Goal: Information Seeking & Learning: Learn about a topic

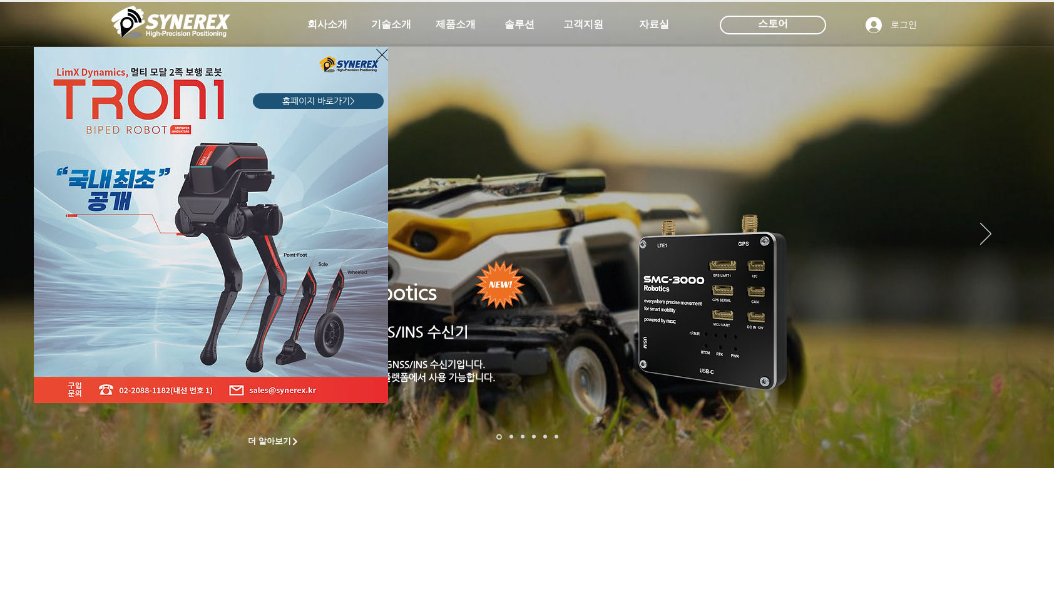
click at [379, 53] on icon "사이트로 돌아가기" at bounding box center [382, 55] width 12 height 16
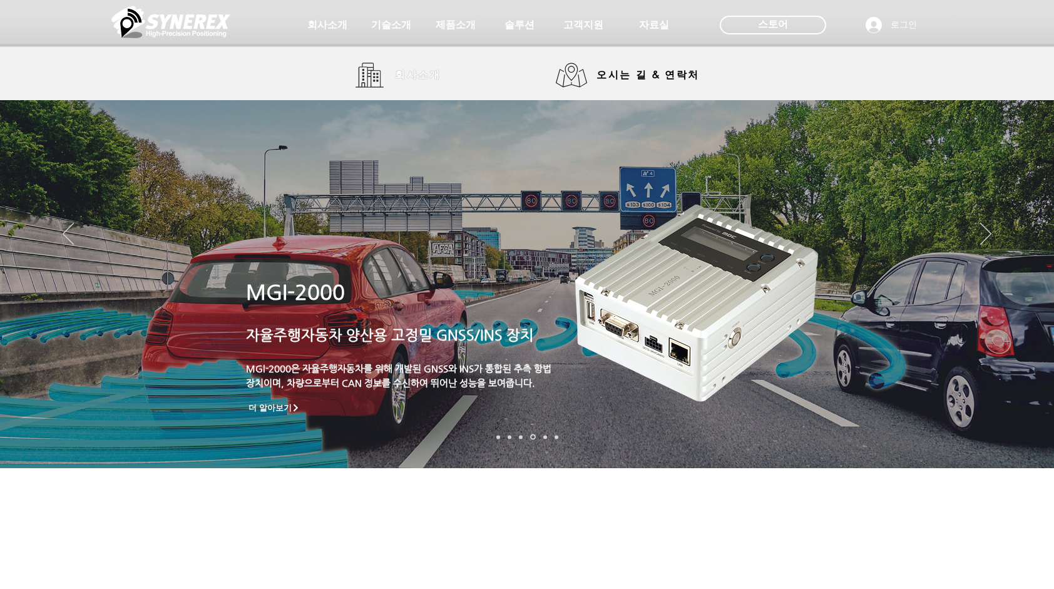
click at [399, 70] on span "회사소개" at bounding box center [418, 75] width 46 height 13
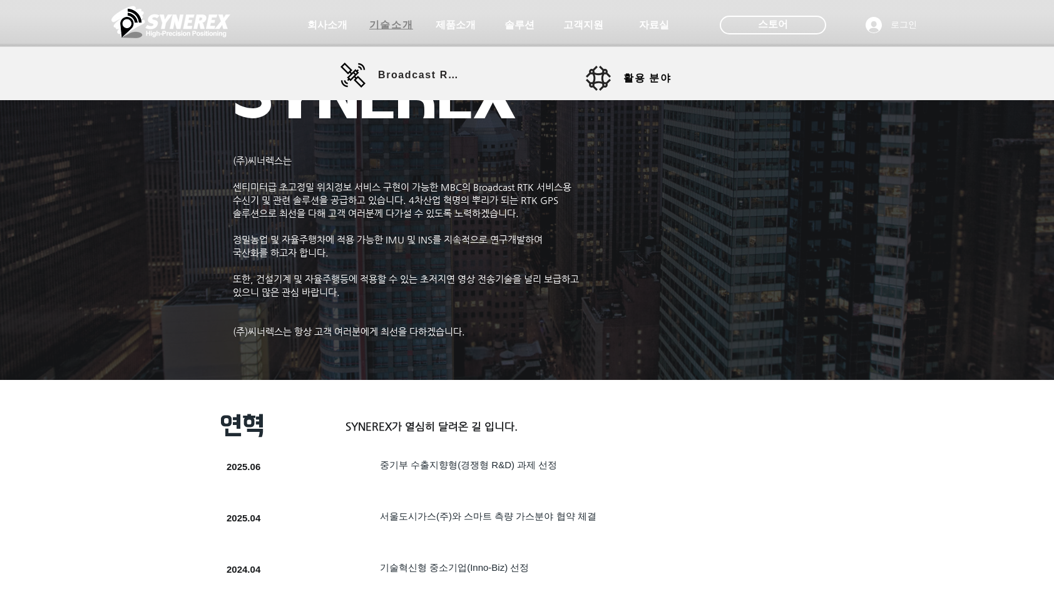
click at [392, 23] on span "기술소개" at bounding box center [391, 25] width 44 height 13
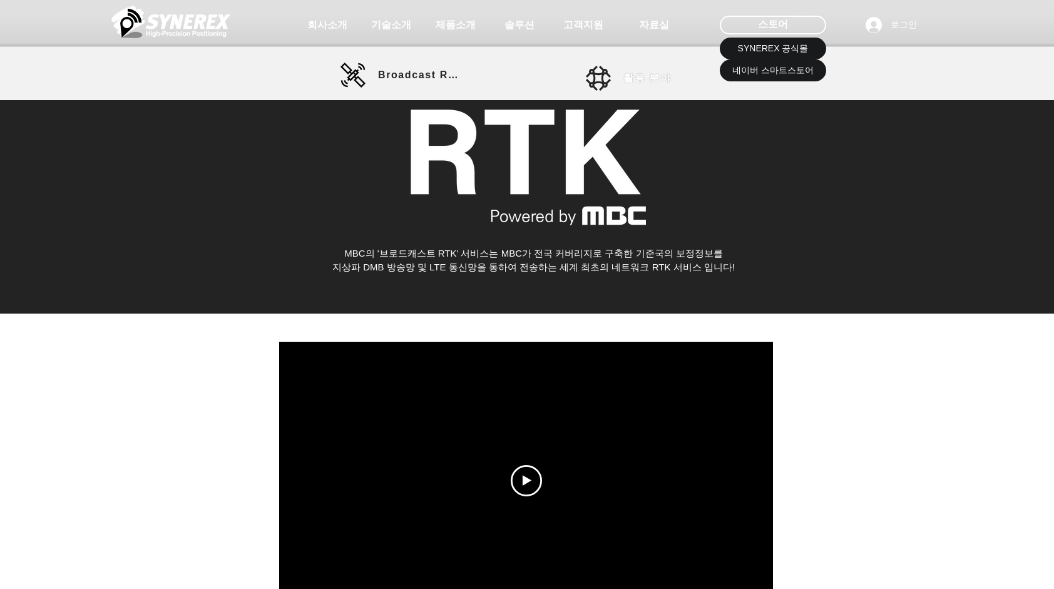
click at [647, 80] on span "활용 분야" at bounding box center [648, 78] width 48 height 13
click at [635, 76] on span "활용 분야" at bounding box center [648, 78] width 48 height 13
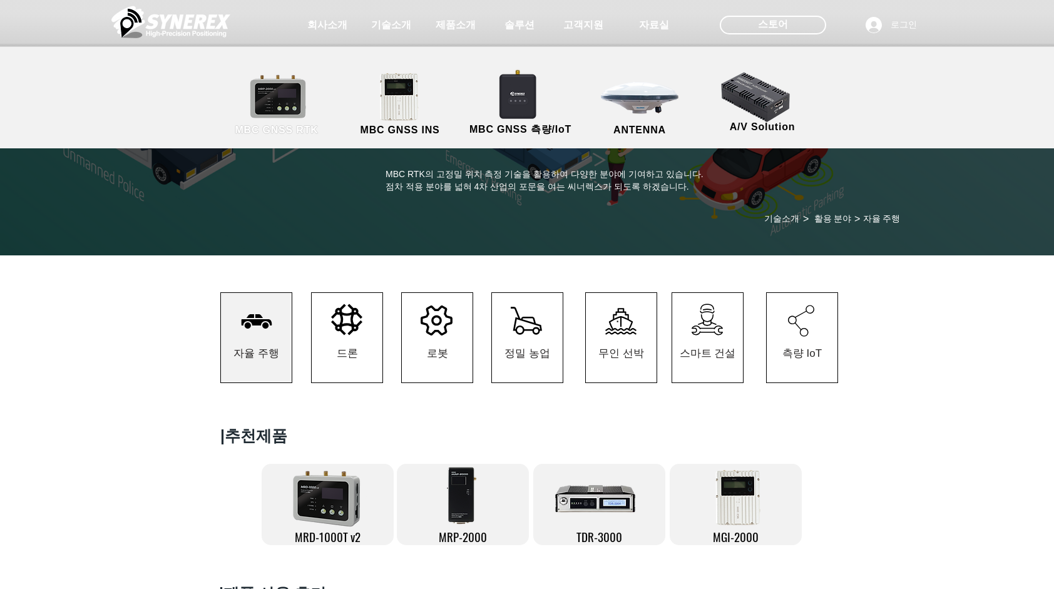
click at [274, 115] on link "MBC GNSS RTK" at bounding box center [276, 105] width 113 height 66
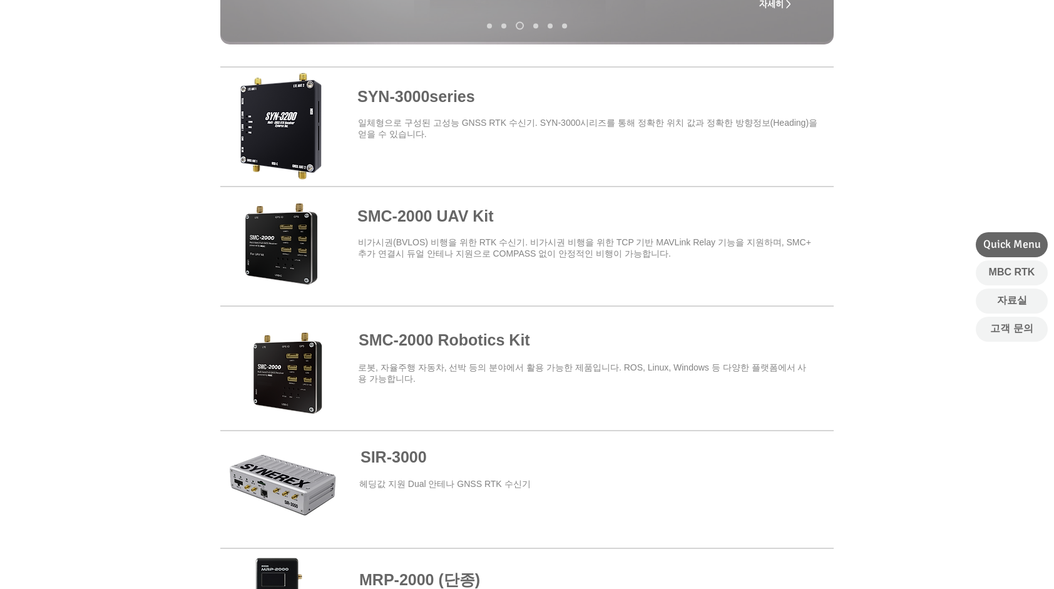
scroll to position [313, 0]
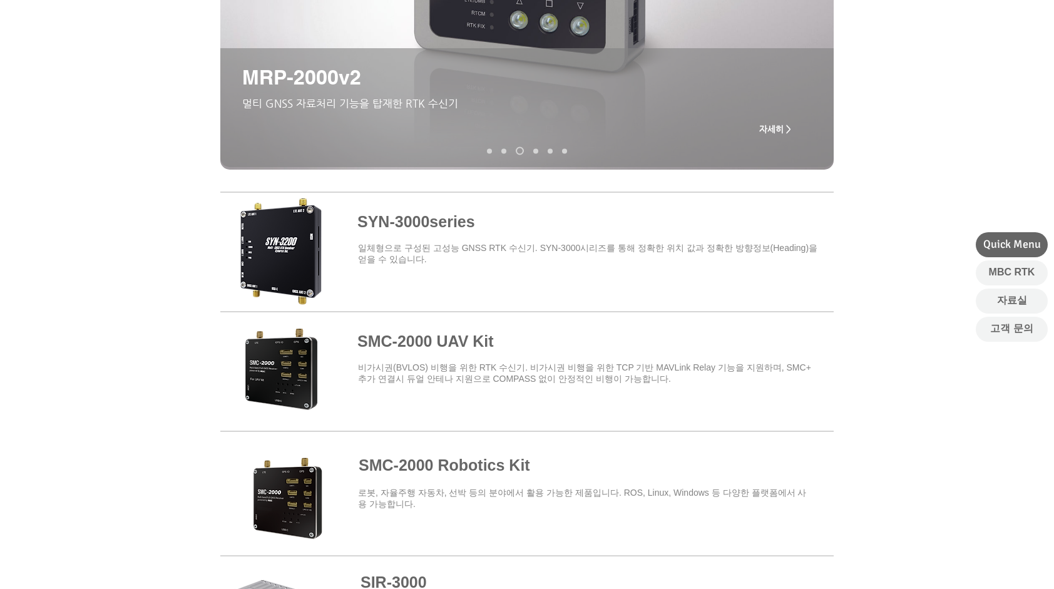
click at [430, 224] on span at bounding box center [527, 250] width 614 height 110
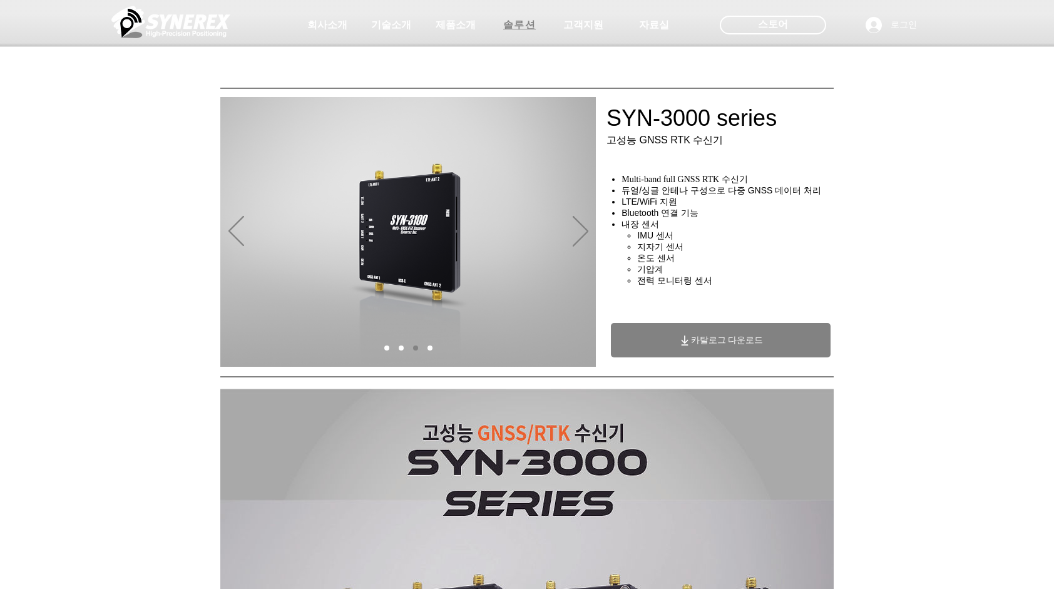
click at [508, 15] on span "솔루션" at bounding box center [519, 25] width 63 height 25
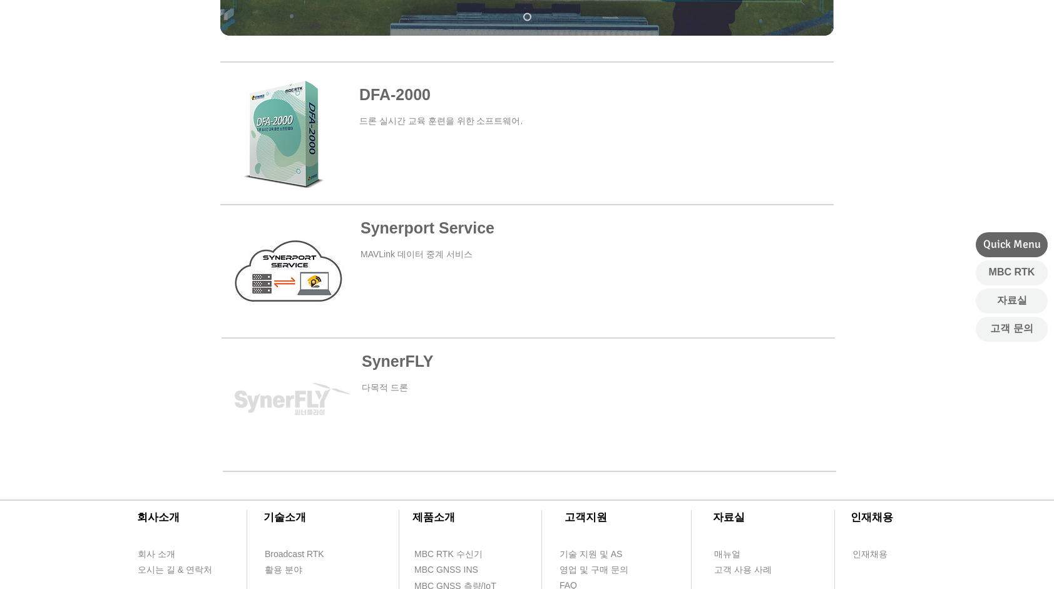
scroll to position [438, 0]
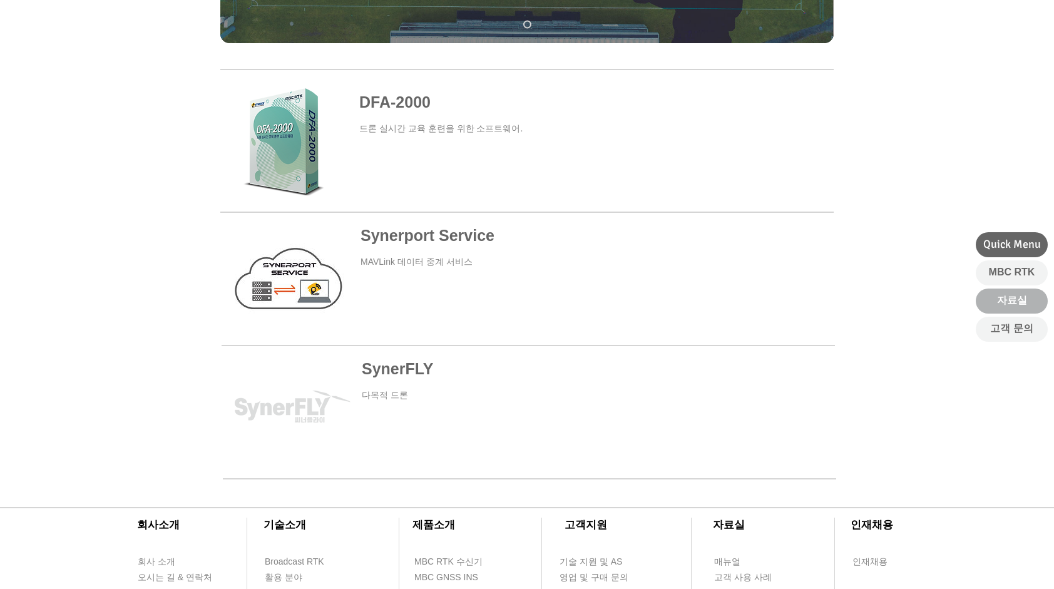
click at [1004, 298] on span "자료실" at bounding box center [1012, 301] width 30 height 14
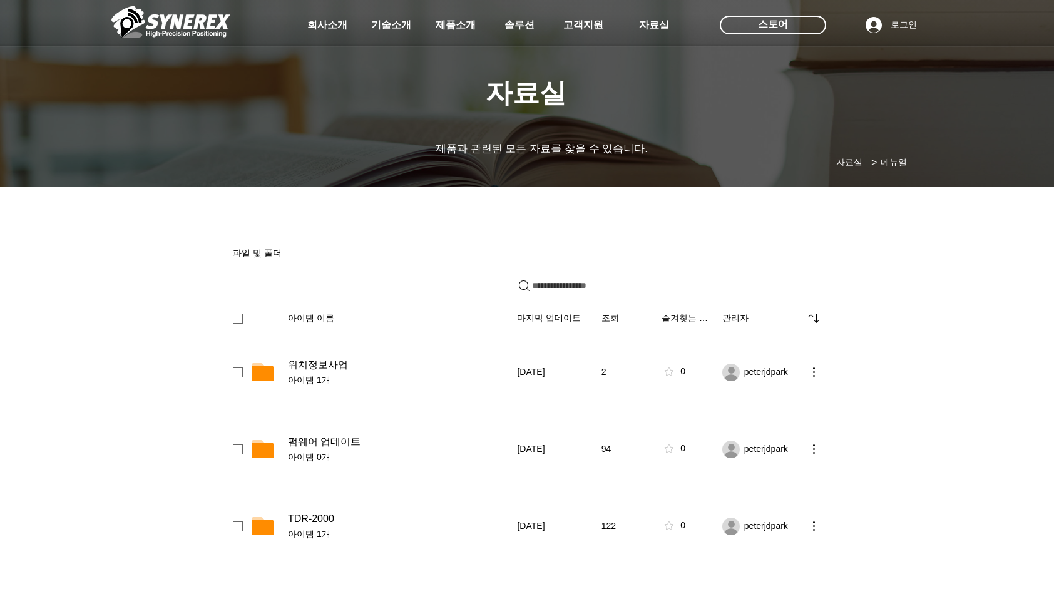
click at [847, 162] on div at bounding box center [527, 92] width 1054 height 185
click at [523, 34] on span "솔루션" at bounding box center [519, 25] width 63 height 25
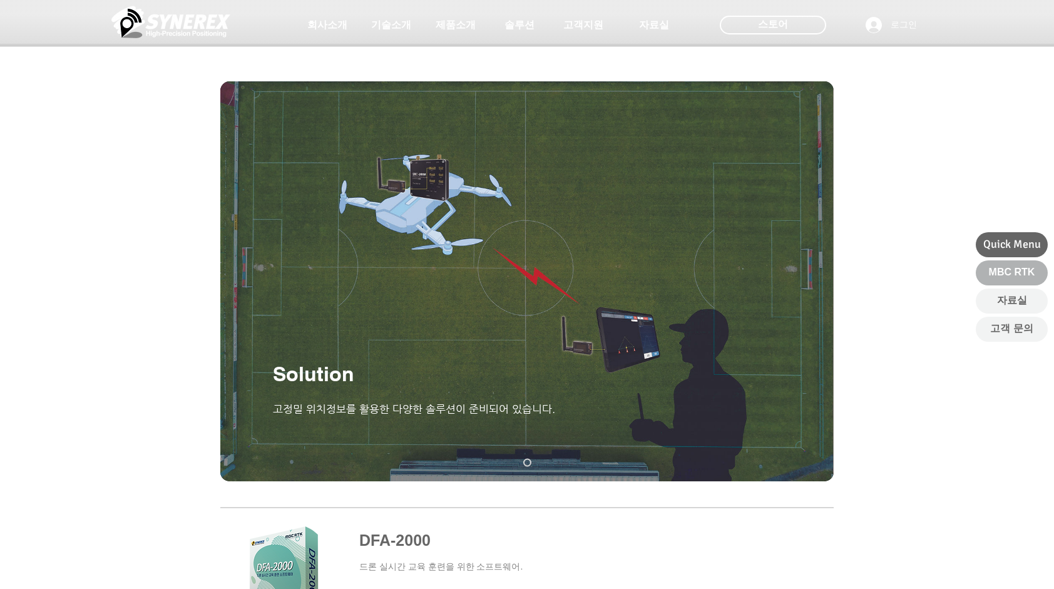
click at [1001, 279] on span "MBC RTK" at bounding box center [1012, 272] width 46 height 14
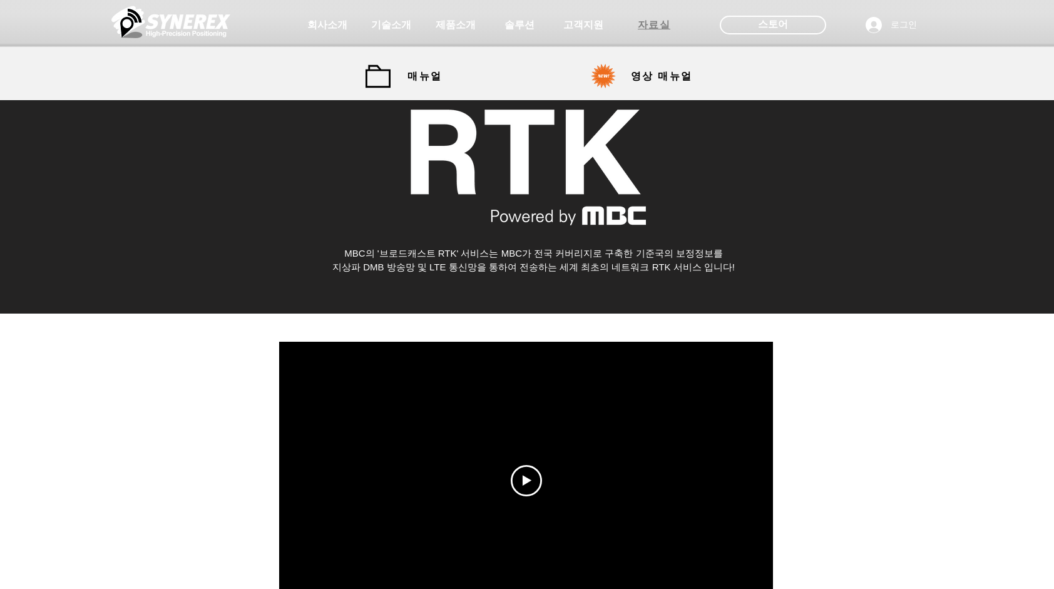
click at [659, 20] on span "자료실" at bounding box center [654, 25] width 33 height 13
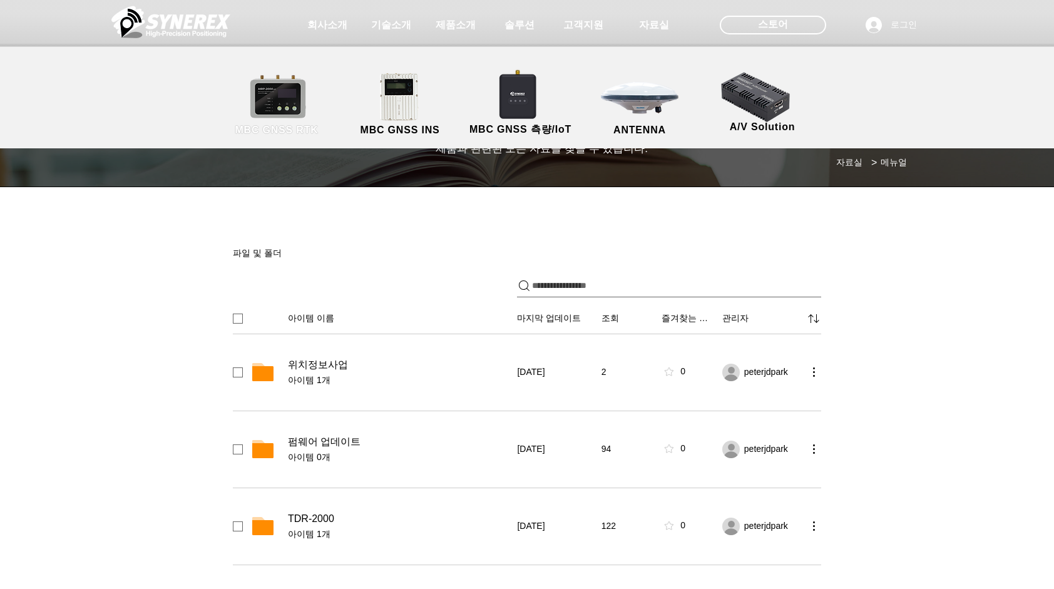
click at [250, 98] on link "MBC GNSS RTK" at bounding box center [276, 105] width 113 height 66
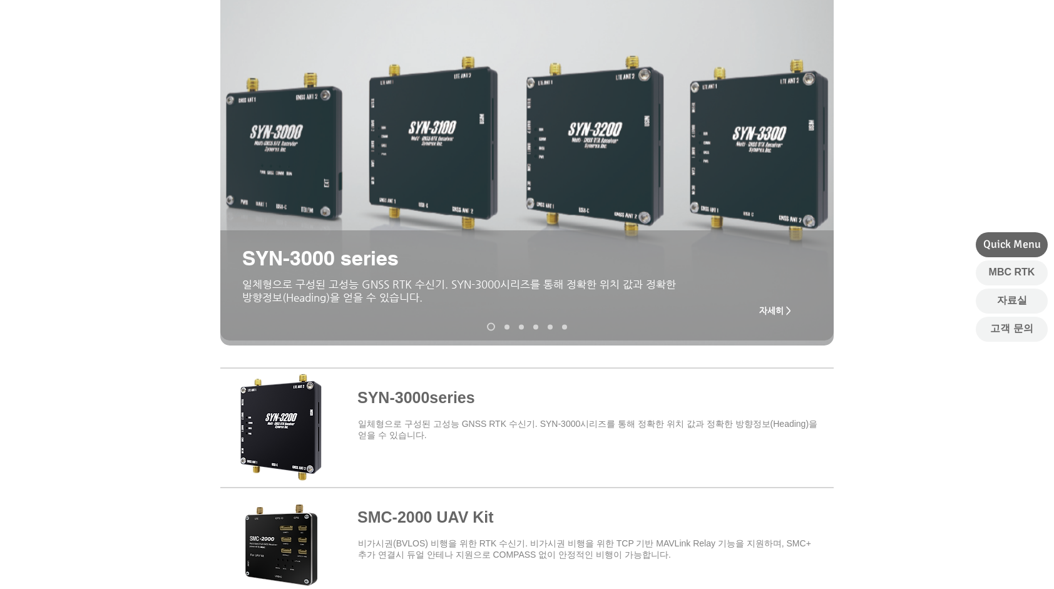
scroll to position [125, 0]
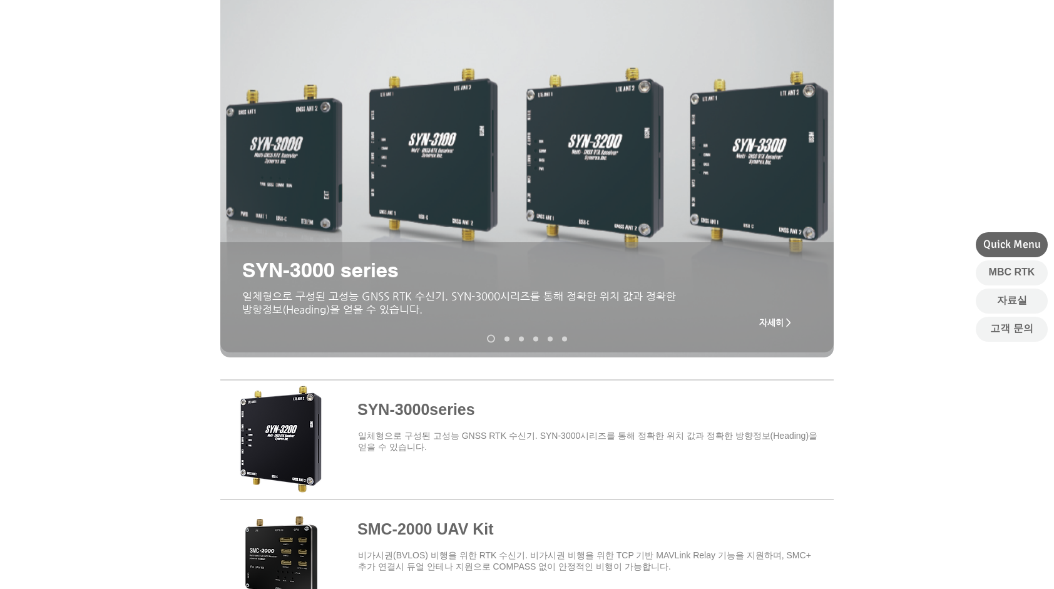
click at [779, 324] on span "자세히 >" at bounding box center [776, 322] width 32 height 10
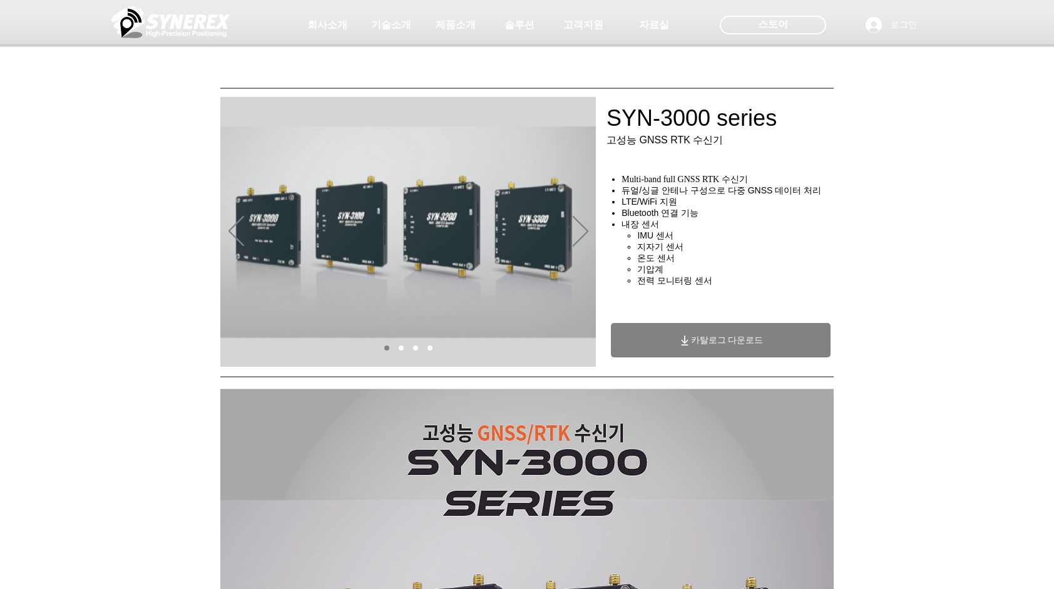
click at [708, 346] on span "카탈로그 다운로드" at bounding box center [727, 340] width 73 height 11
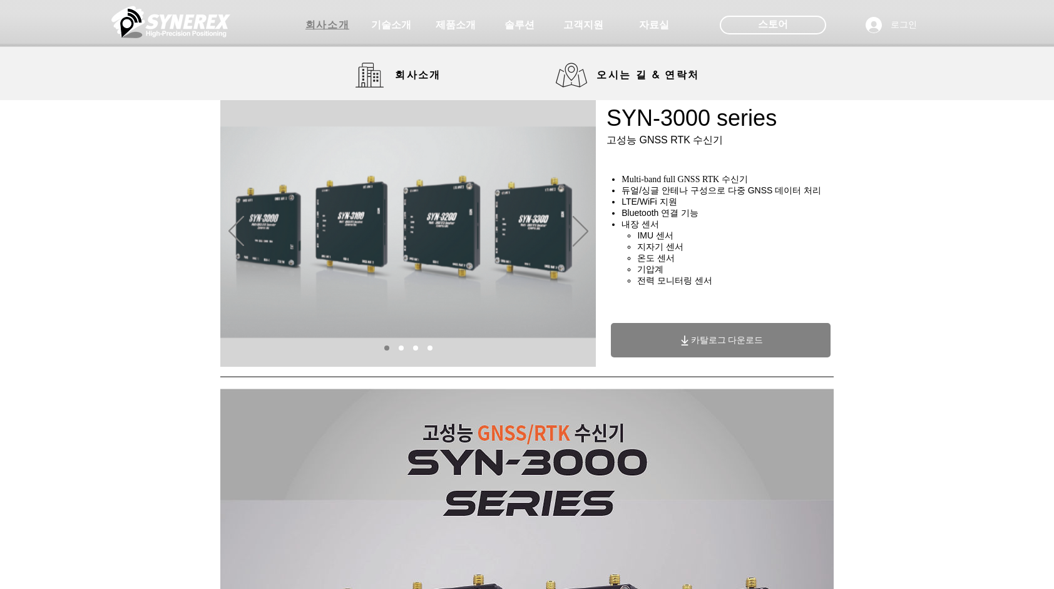
click at [329, 26] on span "회사소개" at bounding box center [328, 25] width 44 height 13
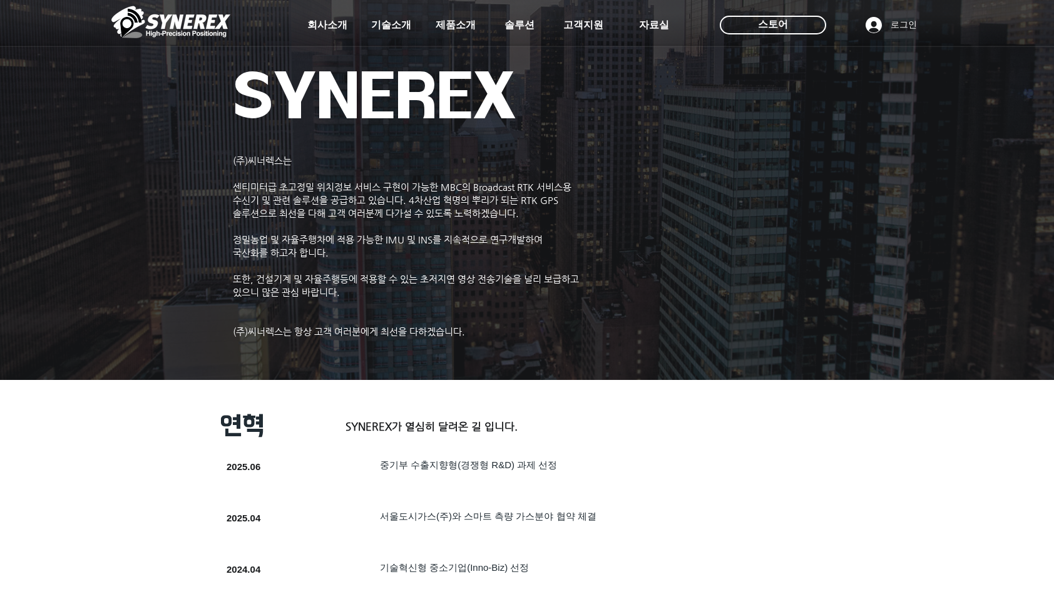
click at [210, 27] on img at bounding box center [170, 22] width 119 height 38
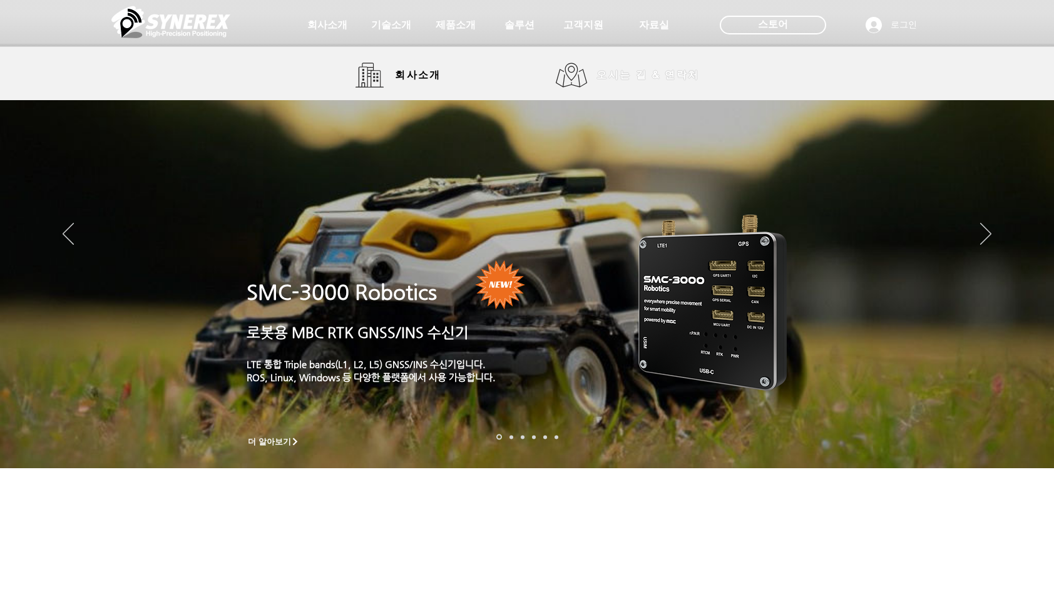
click at [603, 66] on span "오시는 길 & 연락처" at bounding box center [648, 75] width 122 height 25
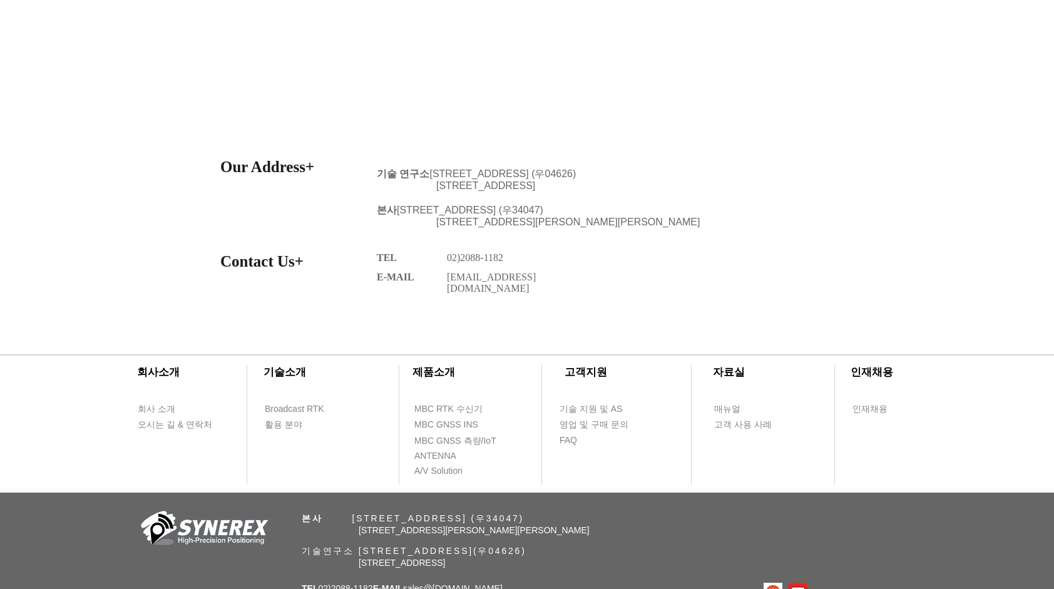
scroll to position [501, 0]
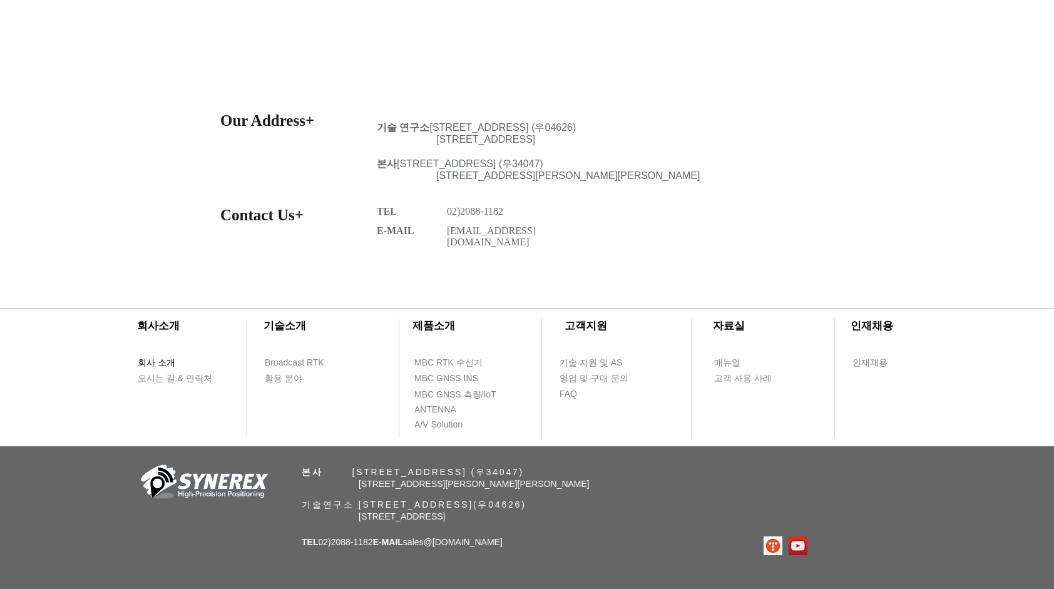
click at [162, 361] on span "회사 소개" at bounding box center [157, 363] width 38 height 13
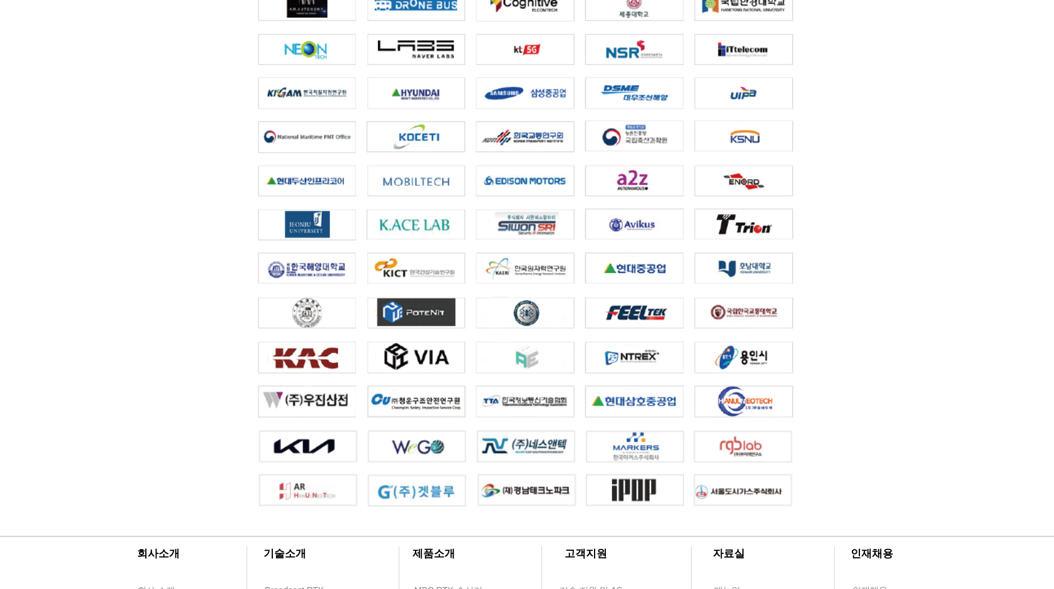
scroll to position [2765, 0]
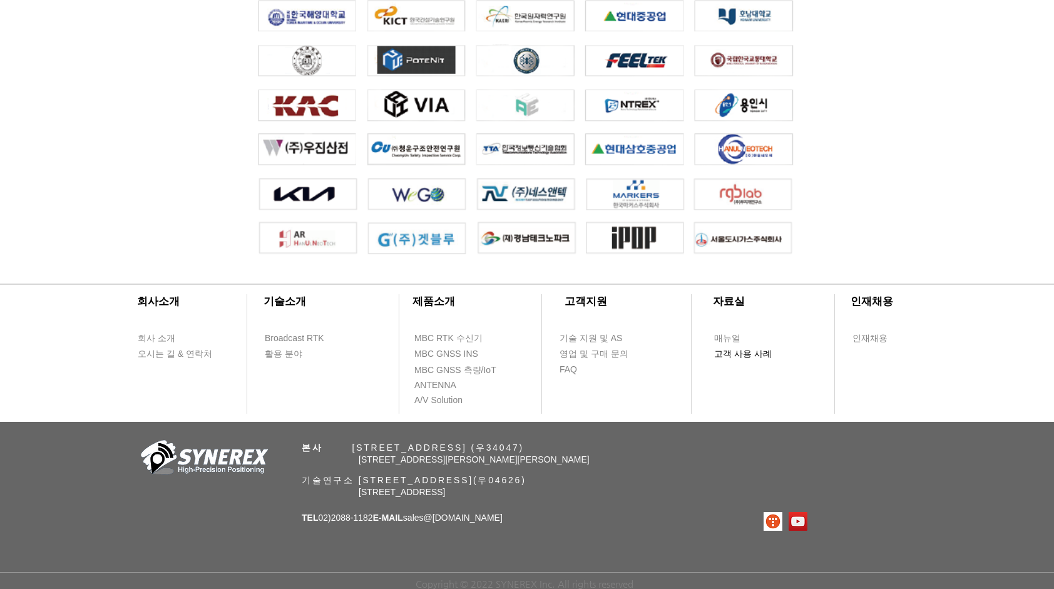
click at [743, 353] on span "고객 사용 사례" at bounding box center [743, 354] width 58 height 13
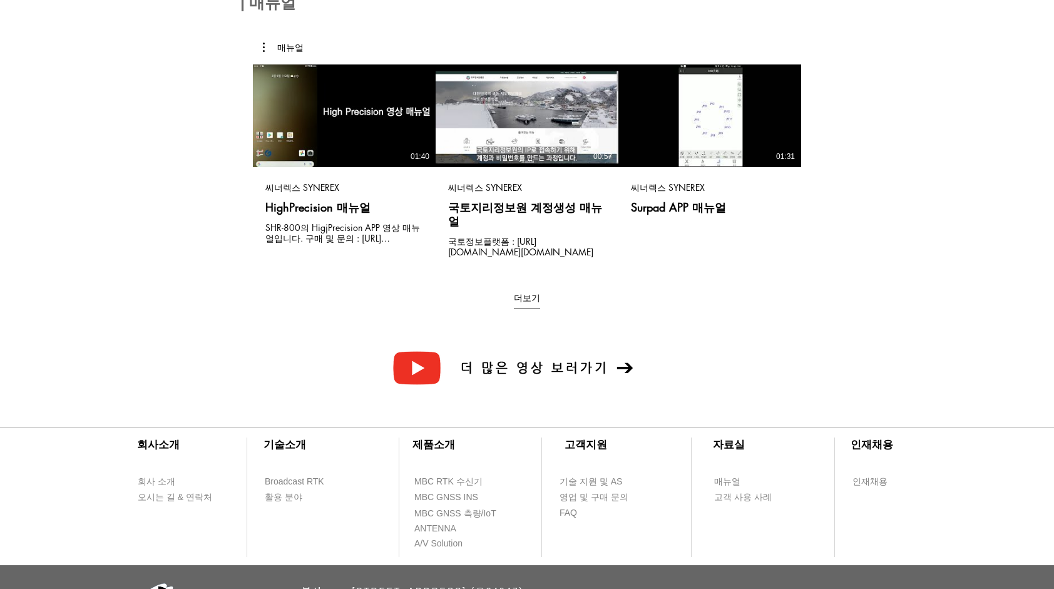
scroll to position [250, 0]
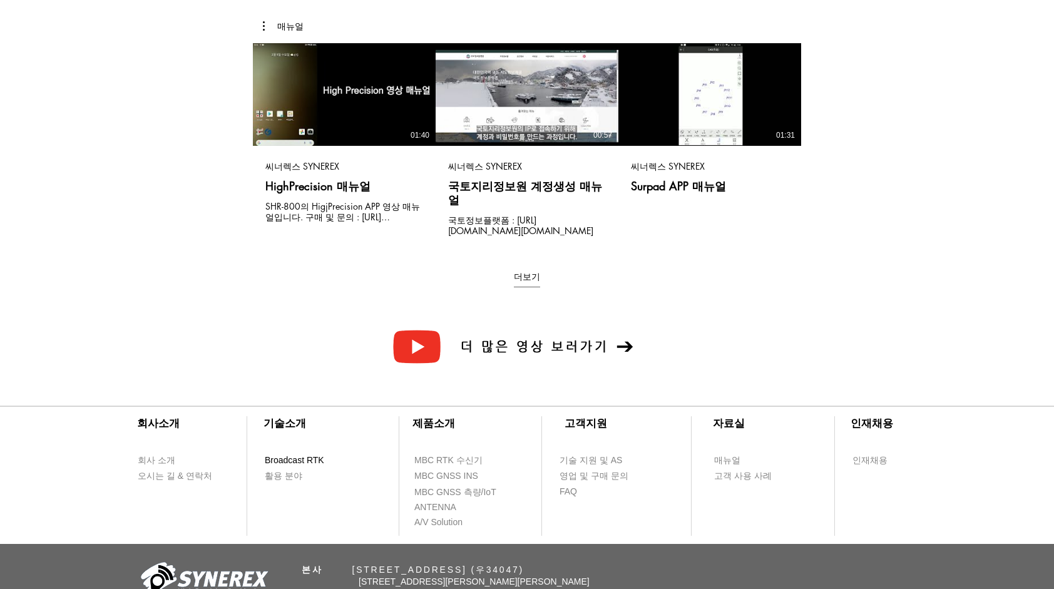
click at [303, 461] on span "Broadcast RTK" at bounding box center [294, 461] width 59 height 13
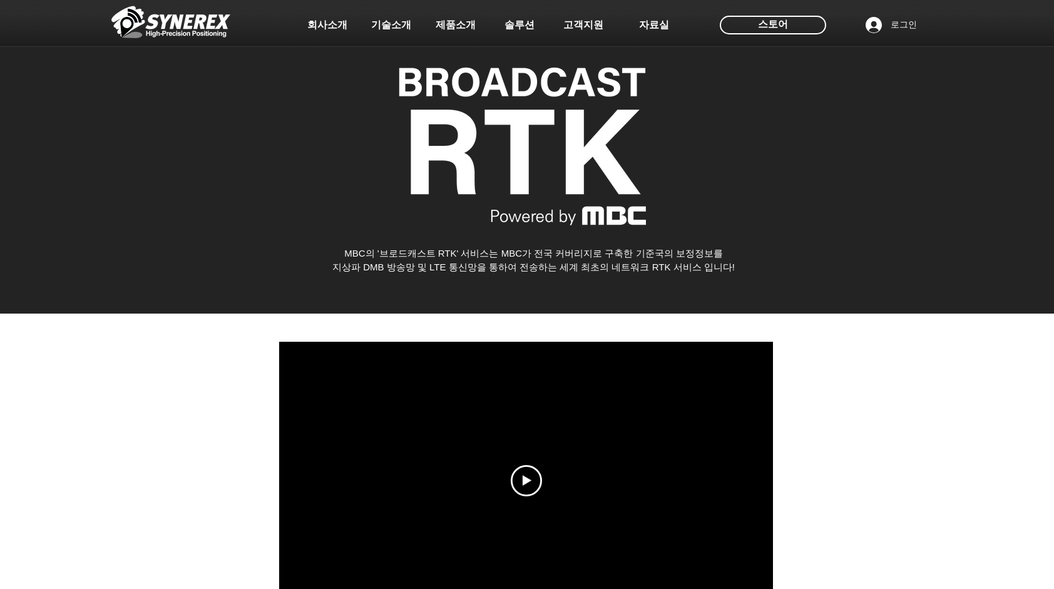
drag, startPoint x: 179, startPoint y: 14, endPoint x: 256, endPoint y: 49, distance: 84.4
click at [179, 14] on img at bounding box center [170, 22] width 119 height 38
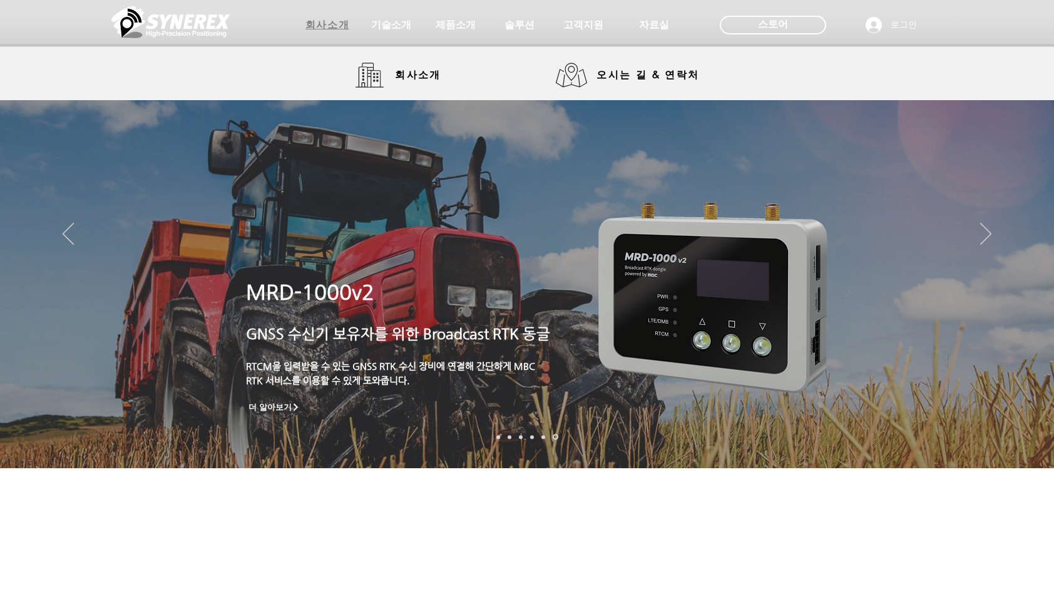
click at [319, 23] on span "회사소개" at bounding box center [328, 25] width 44 height 13
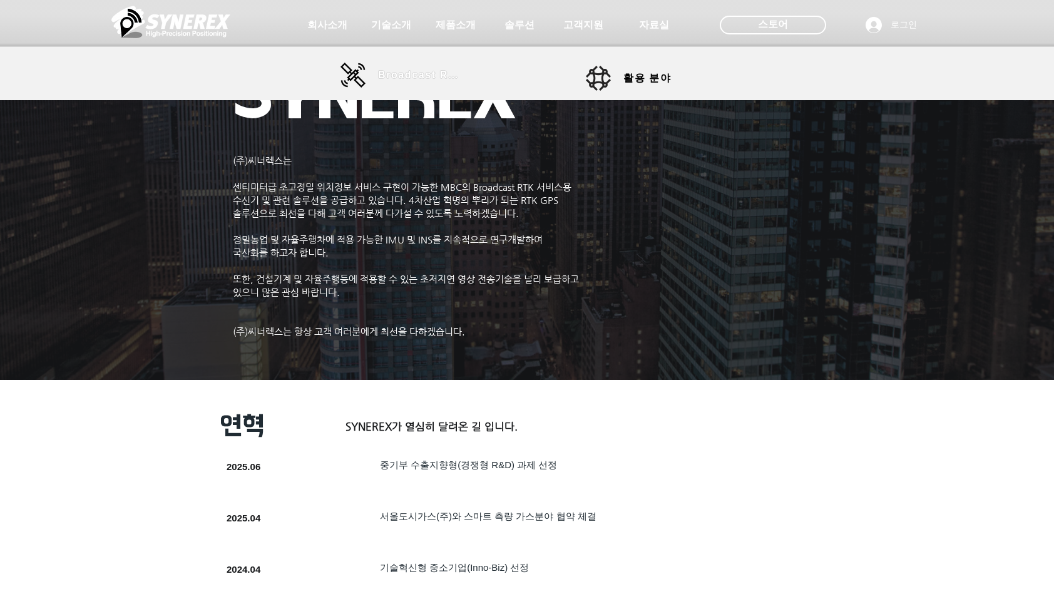
click at [394, 76] on span "Broadcast RTK" at bounding box center [420, 75] width 85 height 11
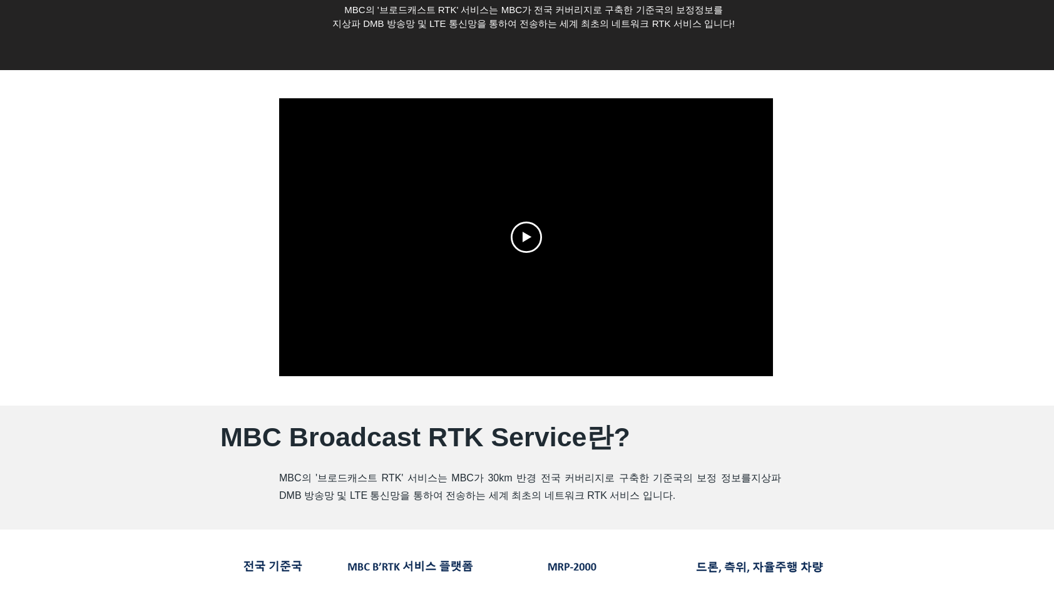
scroll to position [250, 0]
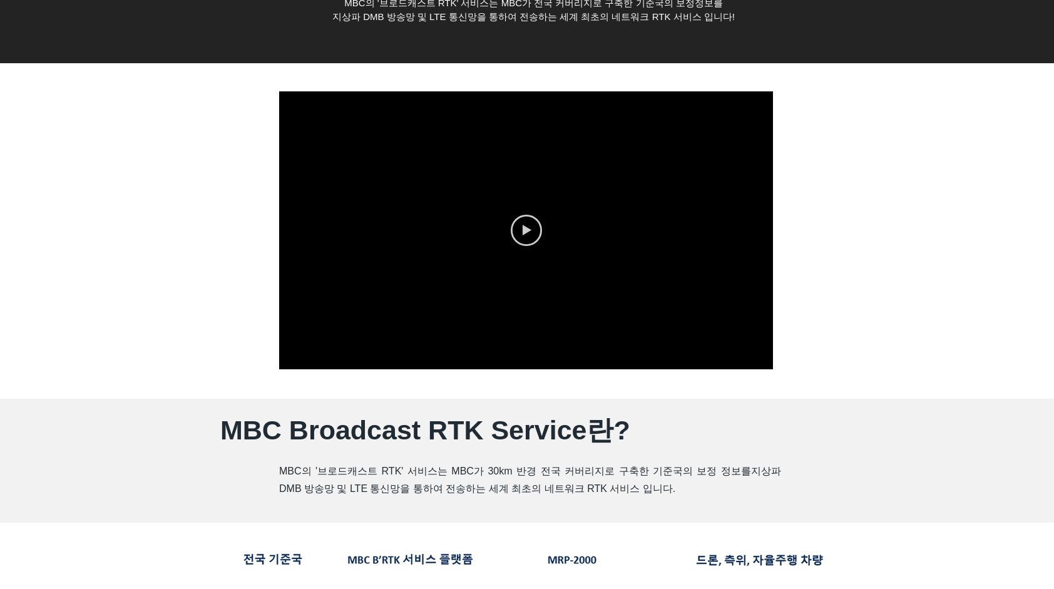
click at [516, 227] on icon "Play video" at bounding box center [526, 230] width 31 height 31
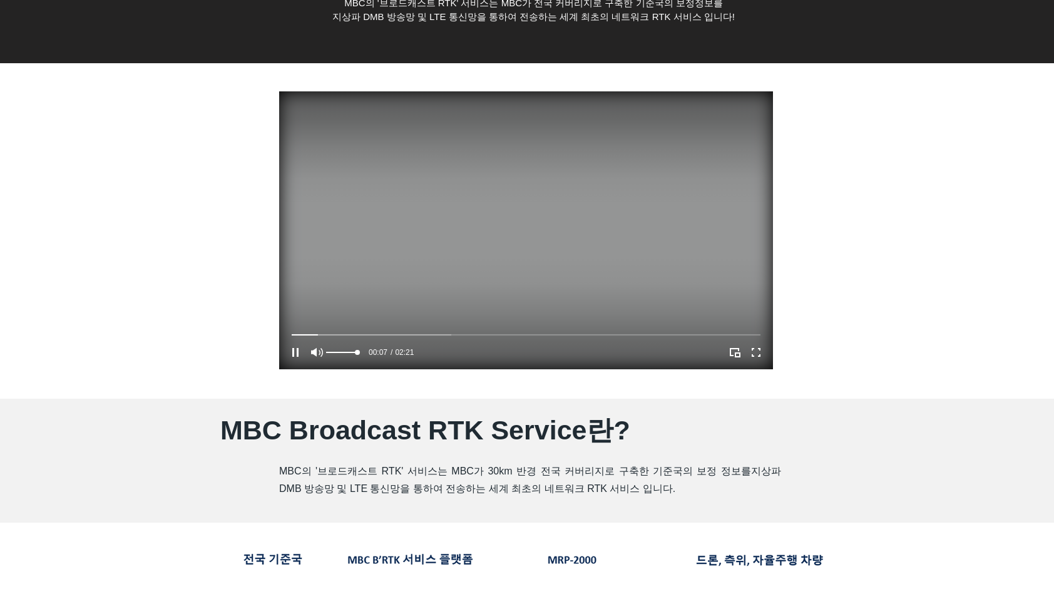
click at [348, 353] on div "Volume control" at bounding box center [341, 353] width 31 height 16
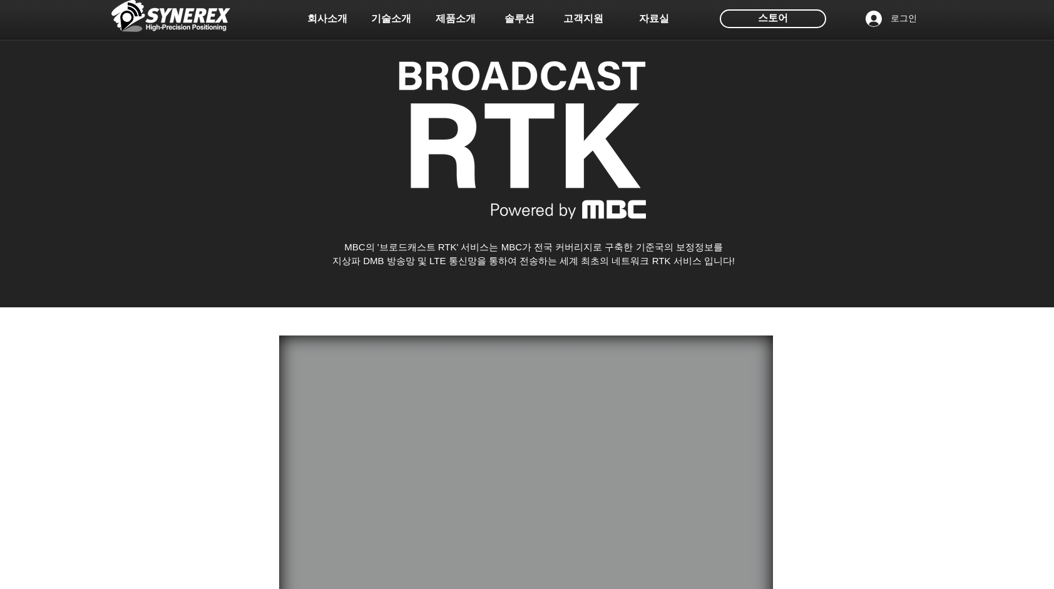
scroll to position [0, 0]
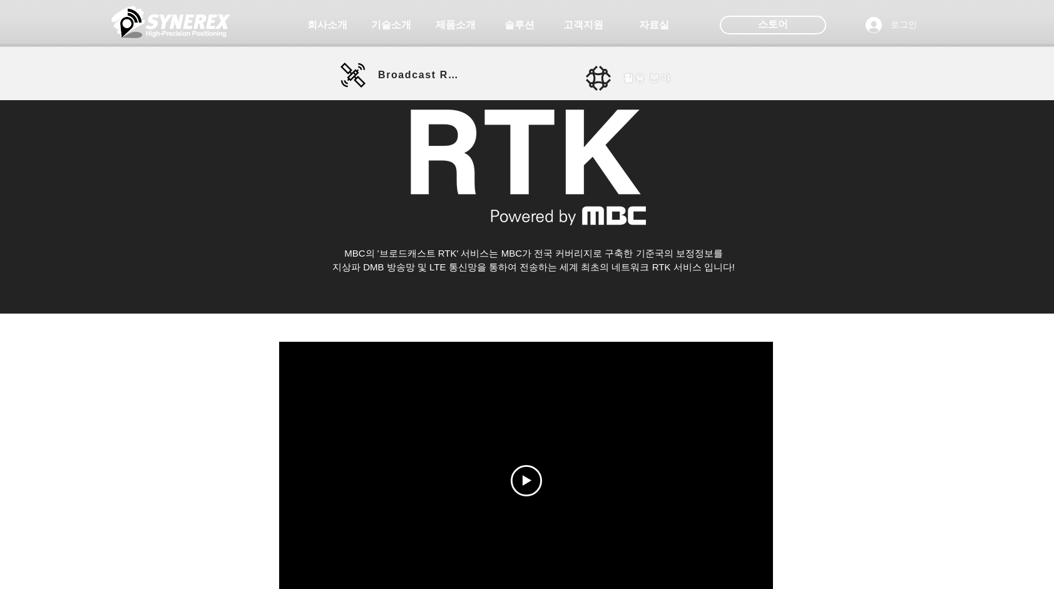
click at [657, 74] on span "활용 분야" at bounding box center [648, 78] width 48 height 13
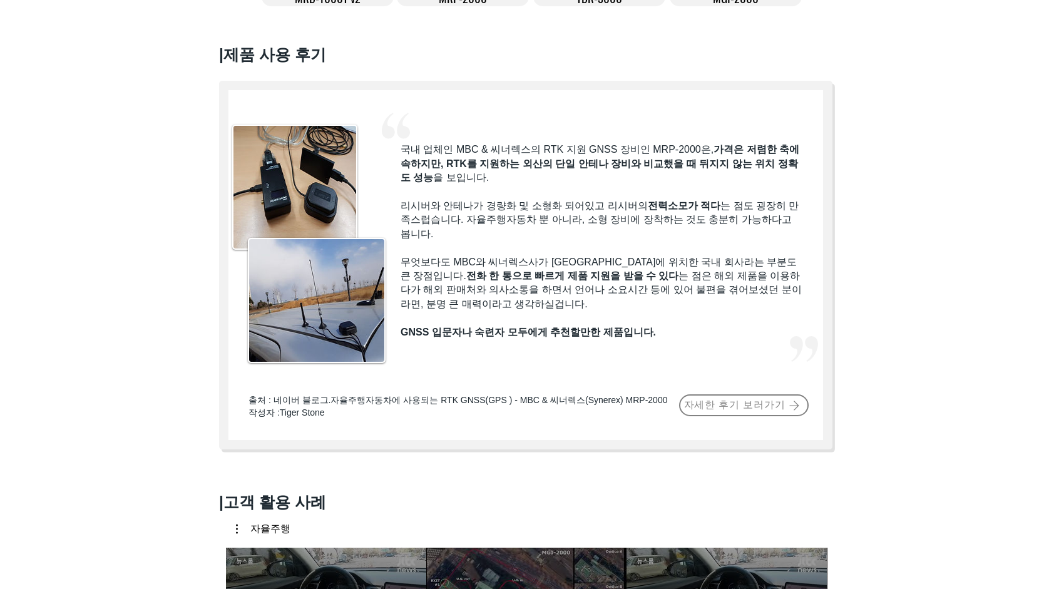
scroll to position [564, 0]
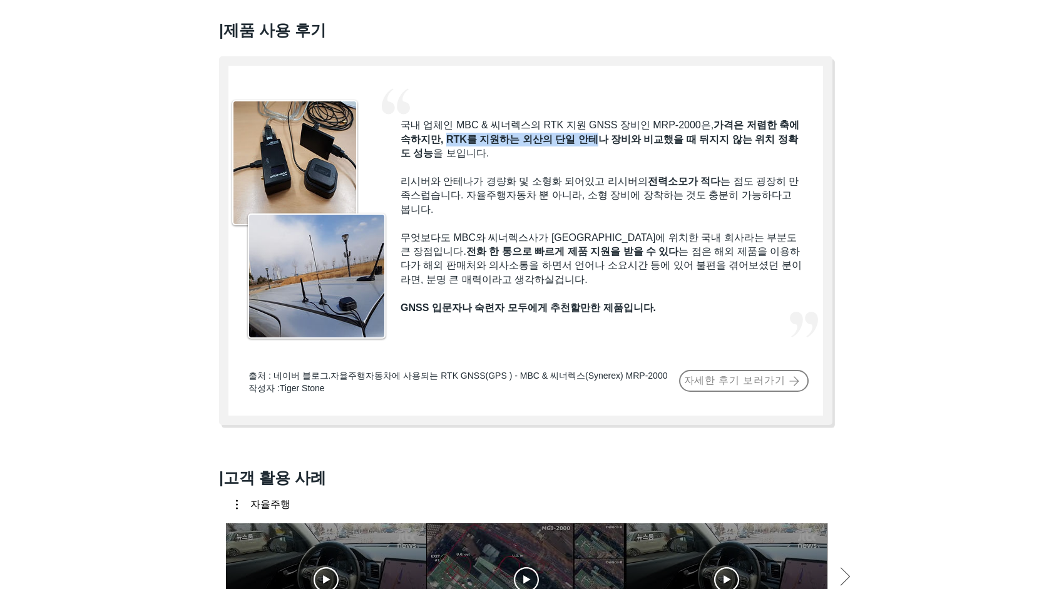
drag, startPoint x: 460, startPoint y: 143, endPoint x: 609, endPoint y: 145, distance: 149.1
click at [609, 145] on span "가격은 저렴한 축에 속하지만, RTK를 지원하는 외산의 단일 안테나 장비와 비교했을 때 뒤지지 않는 위치 정확도 성능" at bounding box center [600, 139] width 399 height 39
drag, startPoint x: 609, startPoint y: 145, endPoint x: 535, endPoint y: 163, distance: 75.9
click at [535, 160] on p "국내 업체인 MBC & 씨너렉스의 RTK 지원 GNSS 장비인 MRP-2000은, 가격은 저렴한 축에 속하지만, RTK를 지원하는 외산의 단일…" at bounding box center [602, 139] width 402 height 42
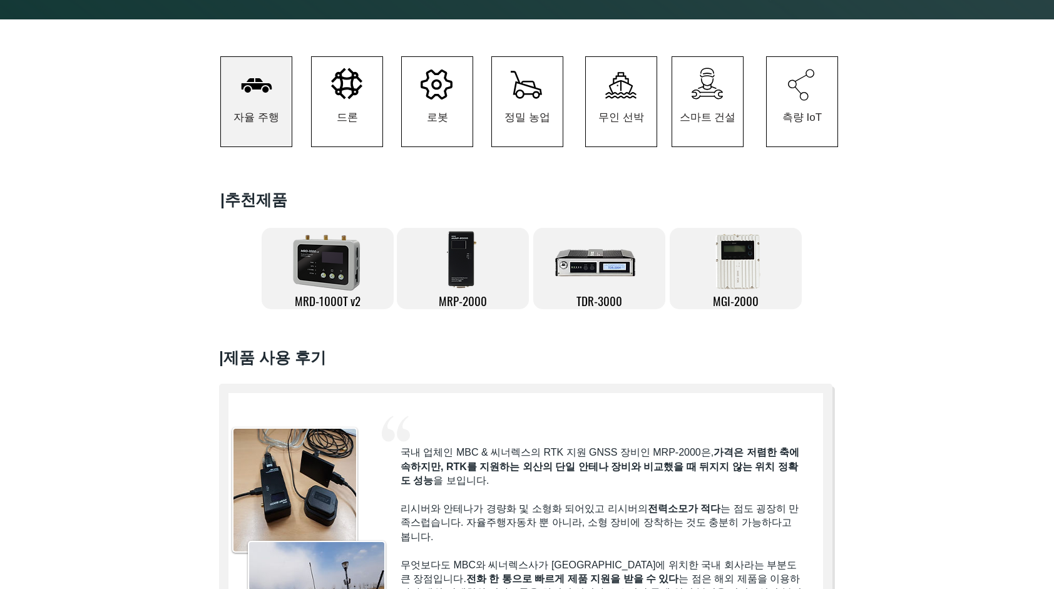
scroll to position [109, 0]
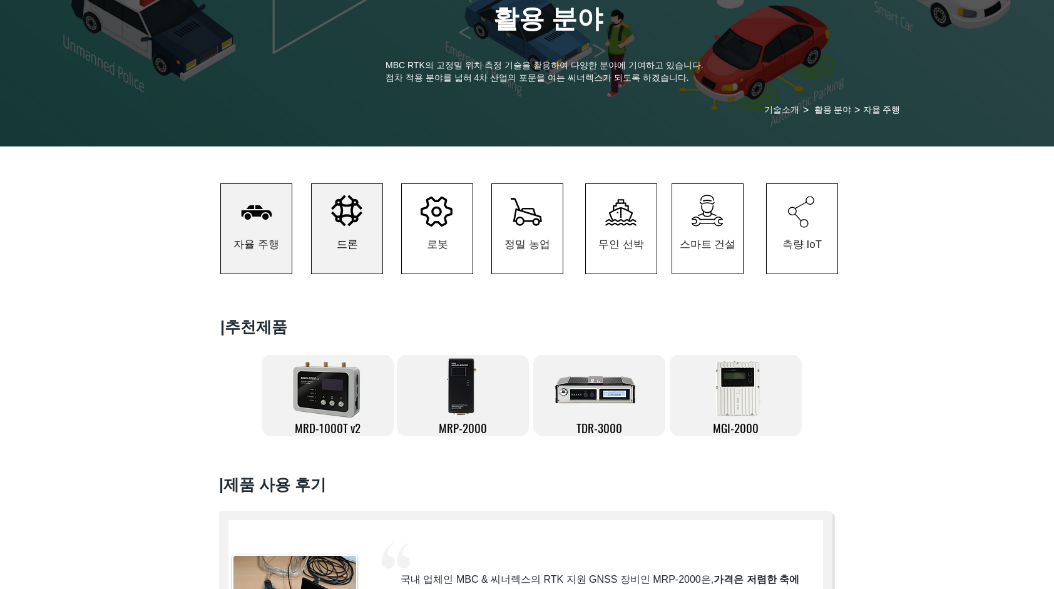
click at [363, 234] on span "드론" at bounding box center [347, 244] width 71 height 58
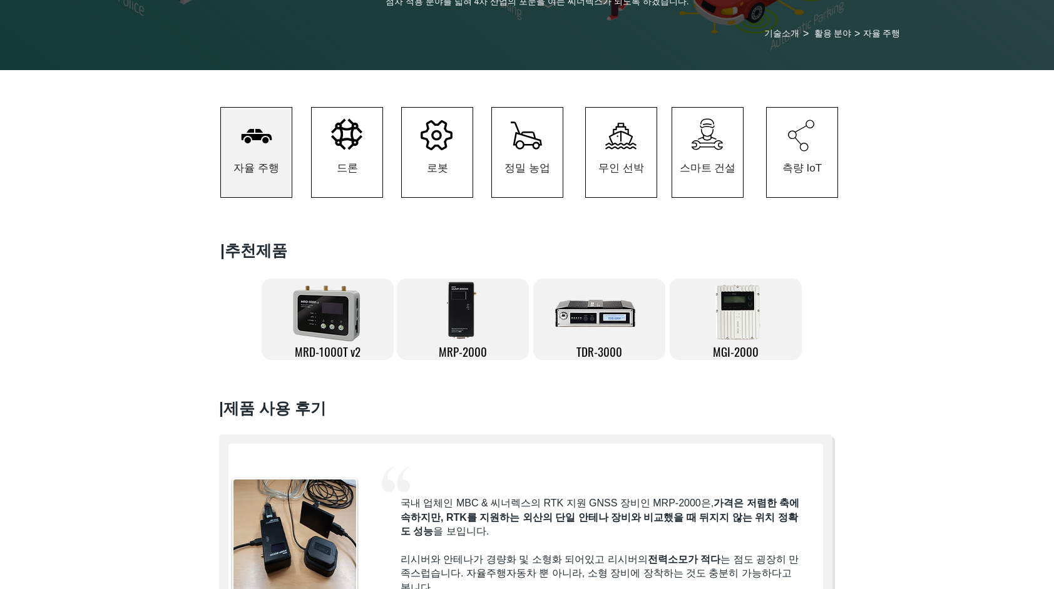
scroll to position [297, 0]
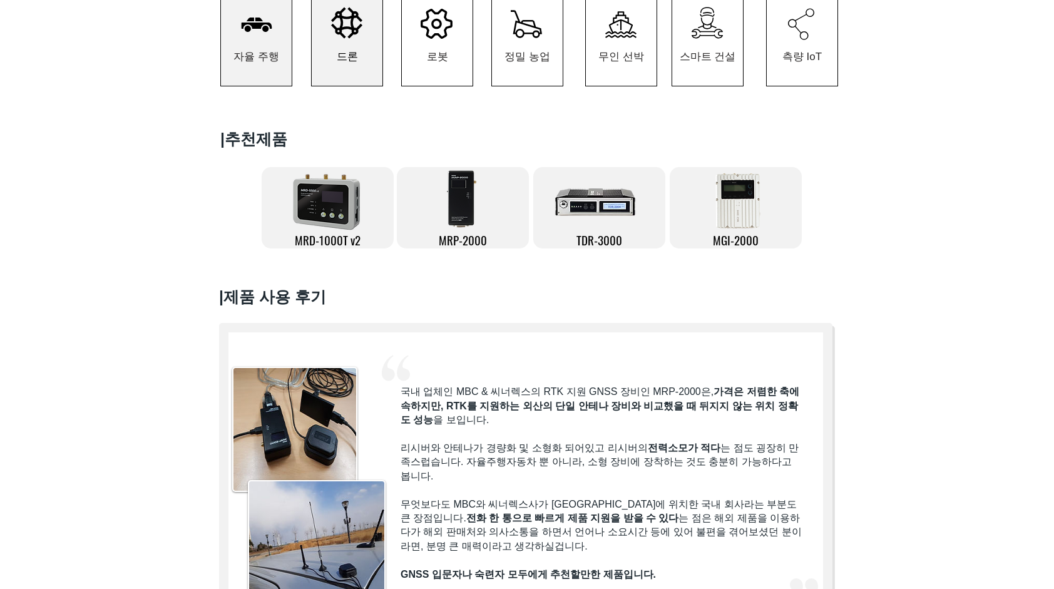
click at [341, 49] on span "드론" at bounding box center [347, 57] width 71 height 58
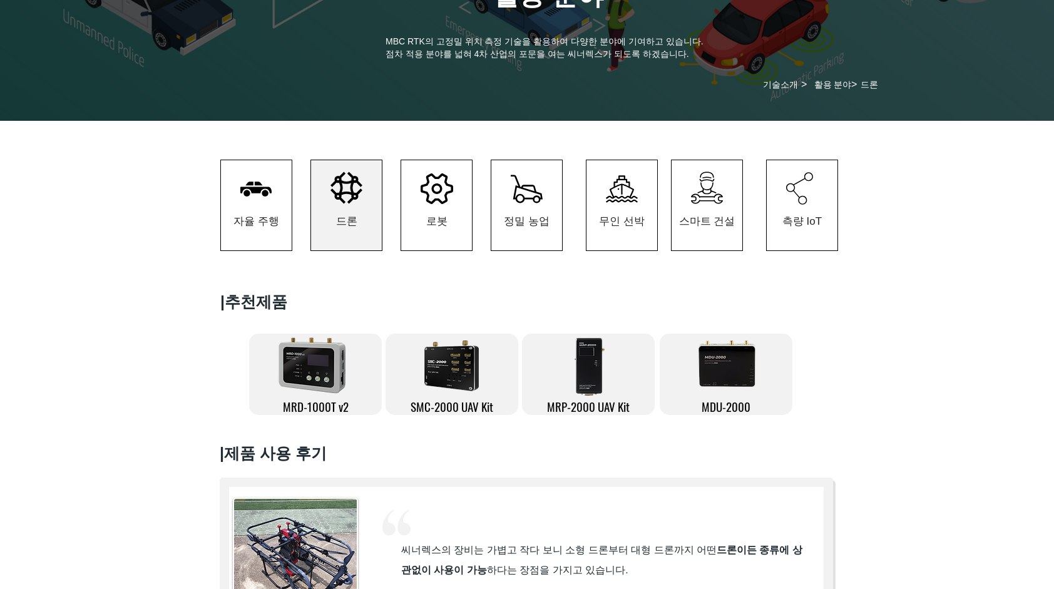
scroll to position [125, 0]
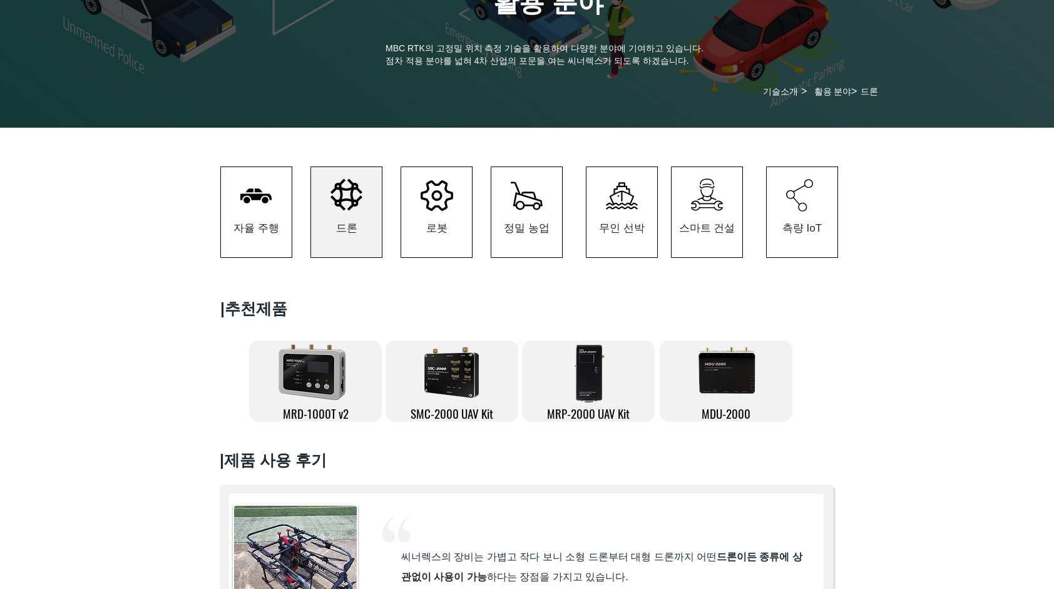
click at [810, 205] on icon "#comp-kzbihr731 svg [data-color="1"] {fill: #000000;}" at bounding box center [799, 195] width 27 height 33
click at [790, 209] on icon "#comp-kzbihr731 svg [data-color="1"] {fill: #000000;}" at bounding box center [799, 195] width 27 height 33
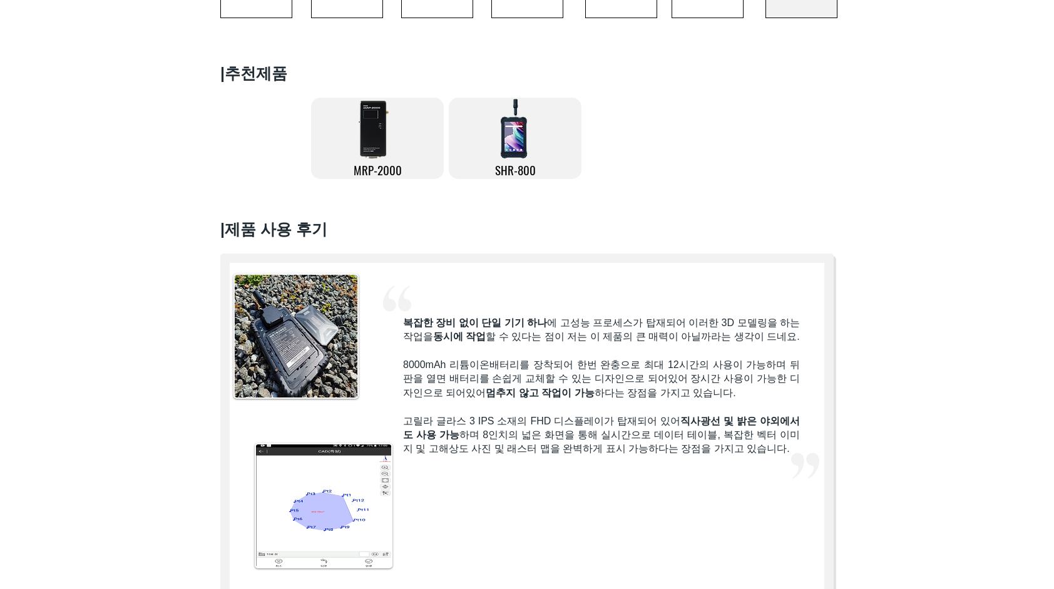
scroll to position [313, 0]
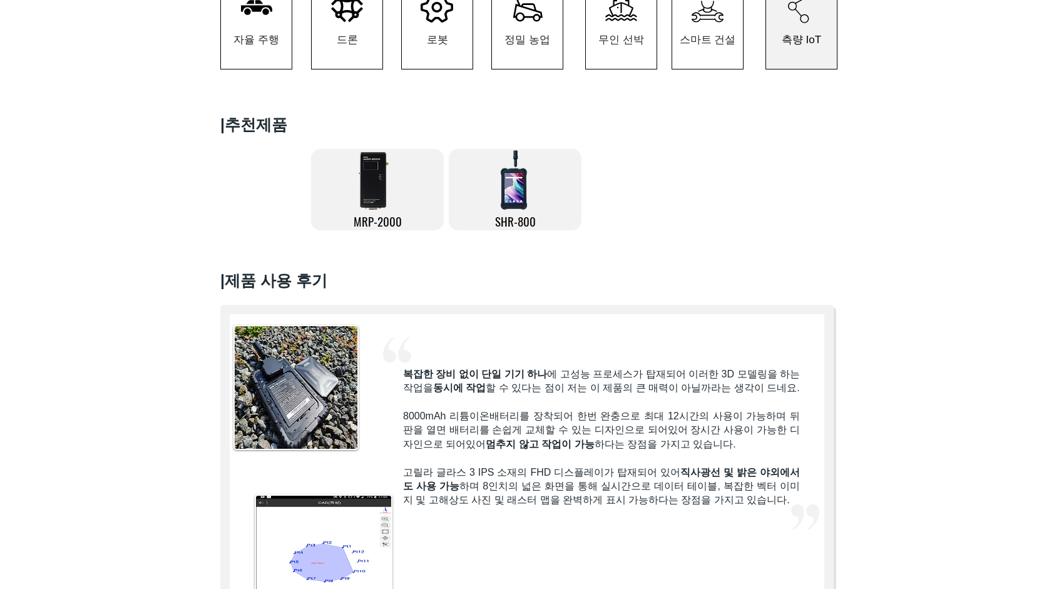
click at [374, 177] on img at bounding box center [375, 180] width 39 height 63
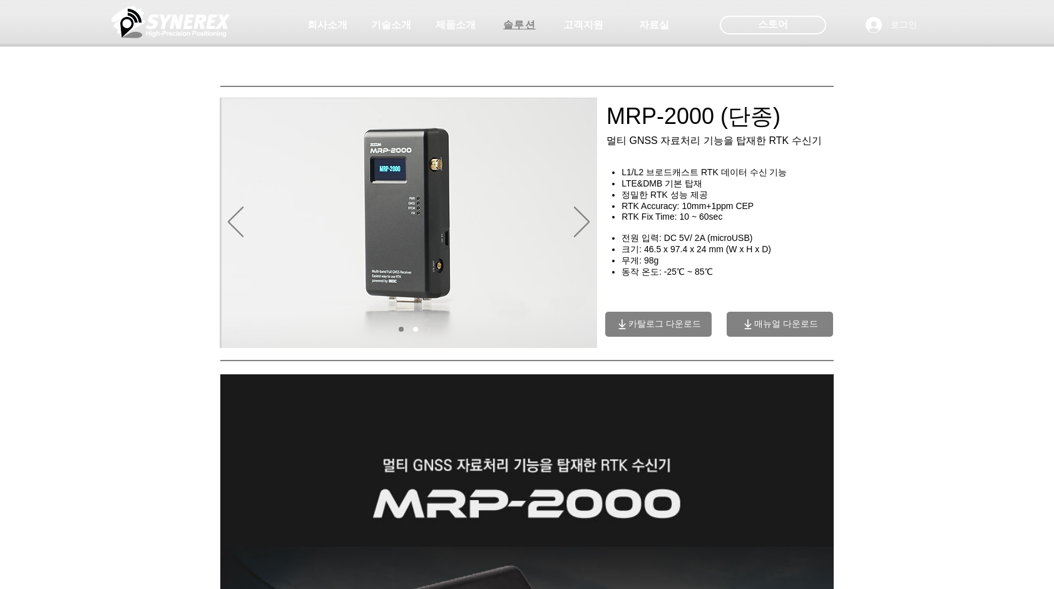
click at [511, 20] on span "솔루션" at bounding box center [519, 25] width 33 height 13
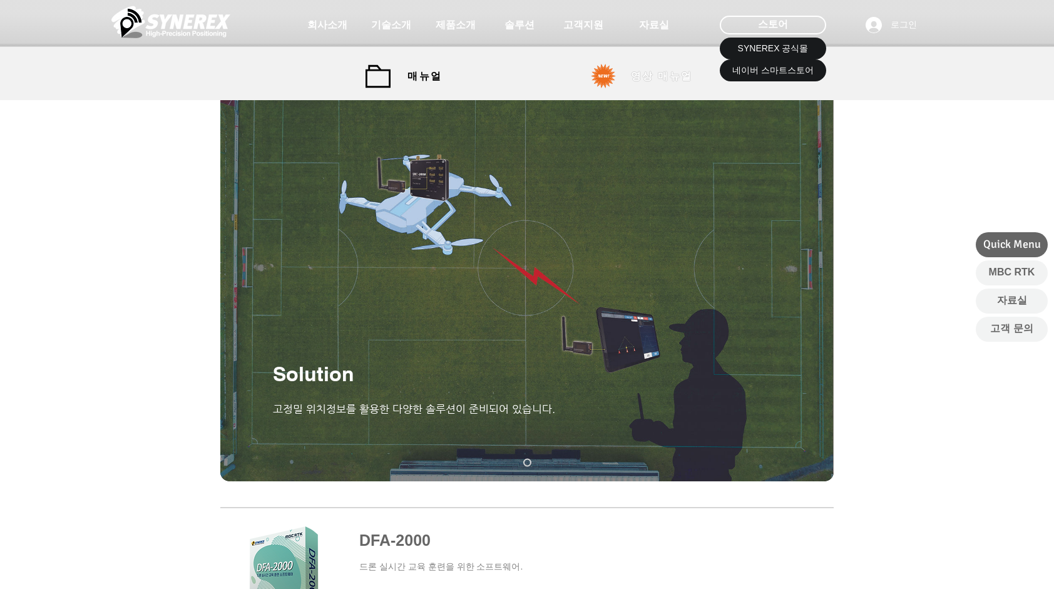
click at [664, 75] on span "영상 매뉴얼" at bounding box center [662, 76] width 62 height 13
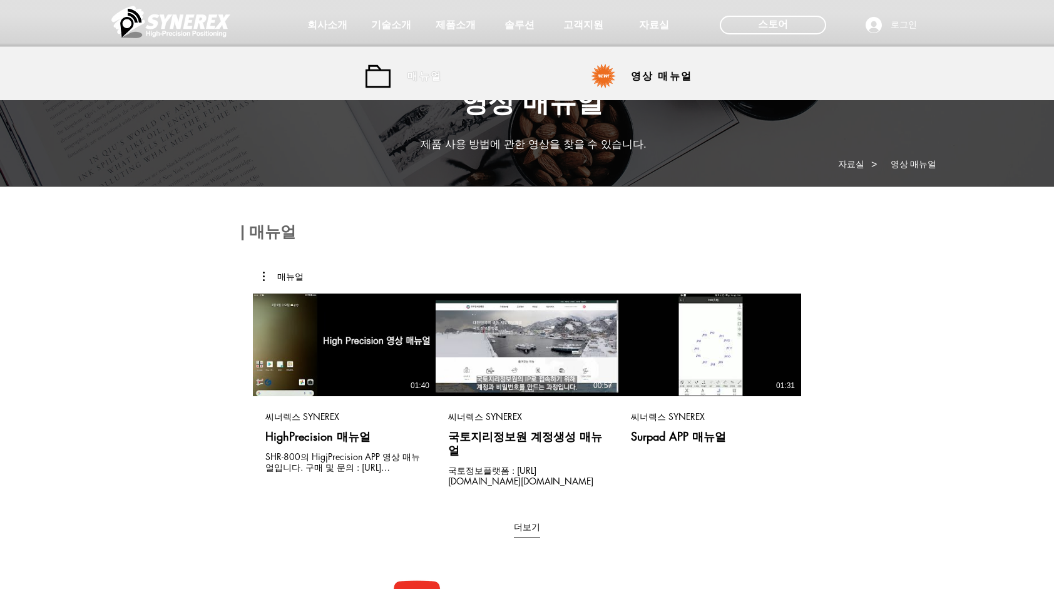
click at [434, 80] on span "매뉴얼" at bounding box center [425, 76] width 34 height 13
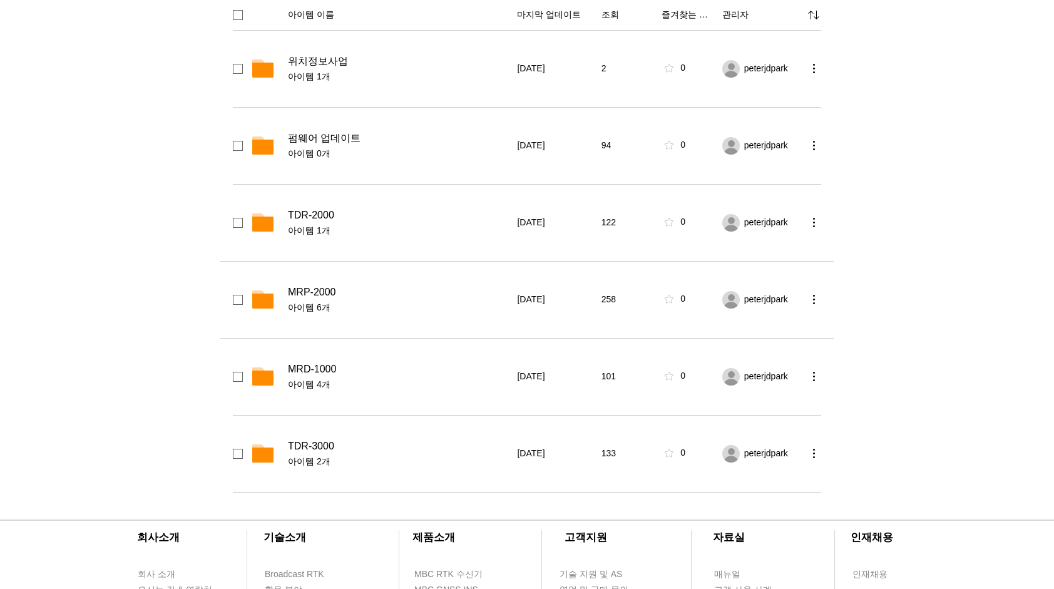
scroll to position [250, 0]
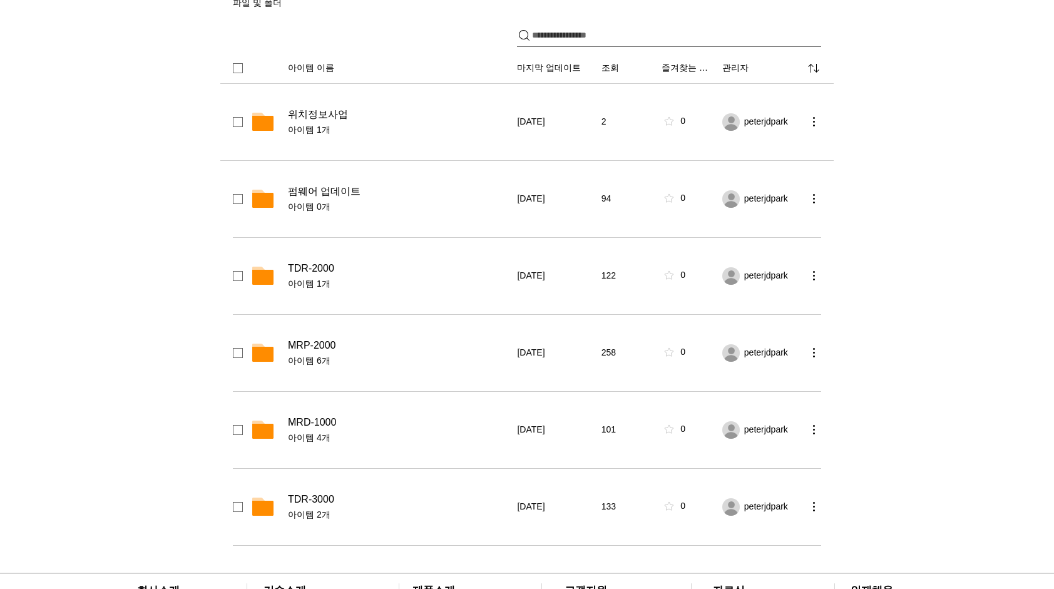
click at [346, 110] on span "위치정보사업" at bounding box center [318, 114] width 60 height 13
